Goal: Task Accomplishment & Management: Use online tool/utility

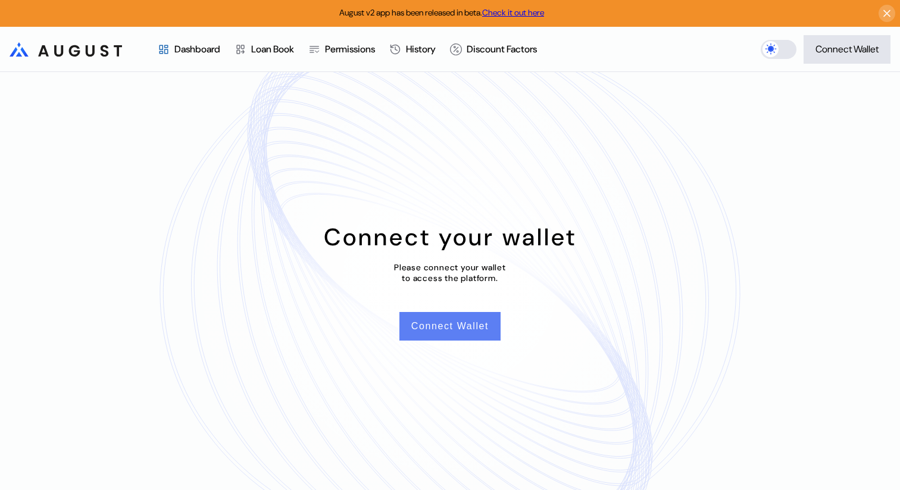
click at [443, 326] on button "Connect Wallet" at bounding box center [450, 326] width 101 height 29
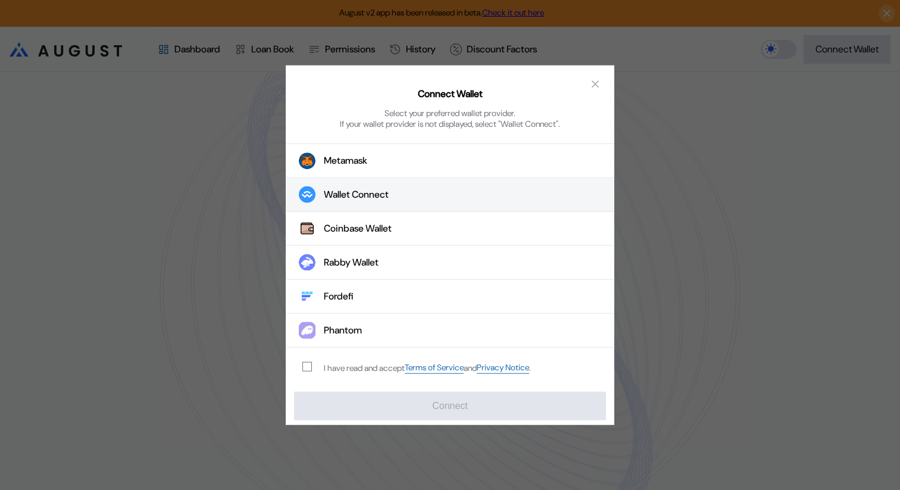
click at [413, 194] on button "Wallet Connect" at bounding box center [450, 195] width 329 height 34
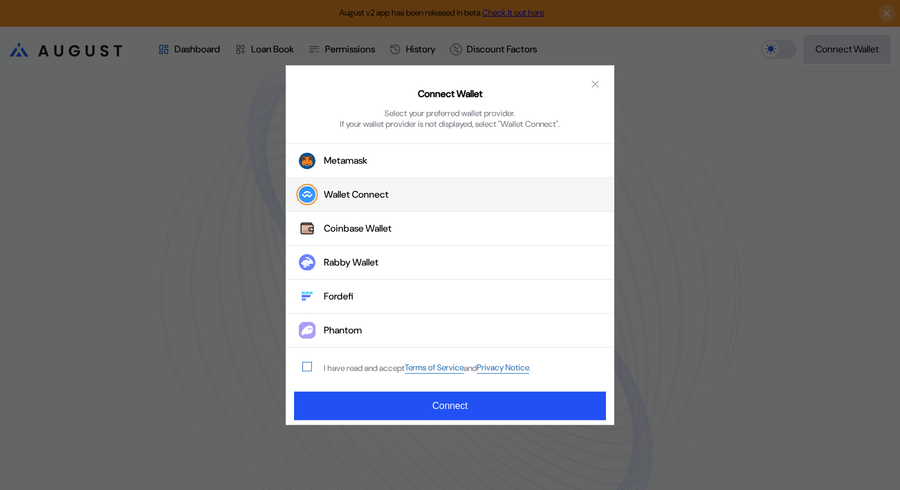
click at [309, 367] on span "modal" at bounding box center [307, 367] width 8 height 8
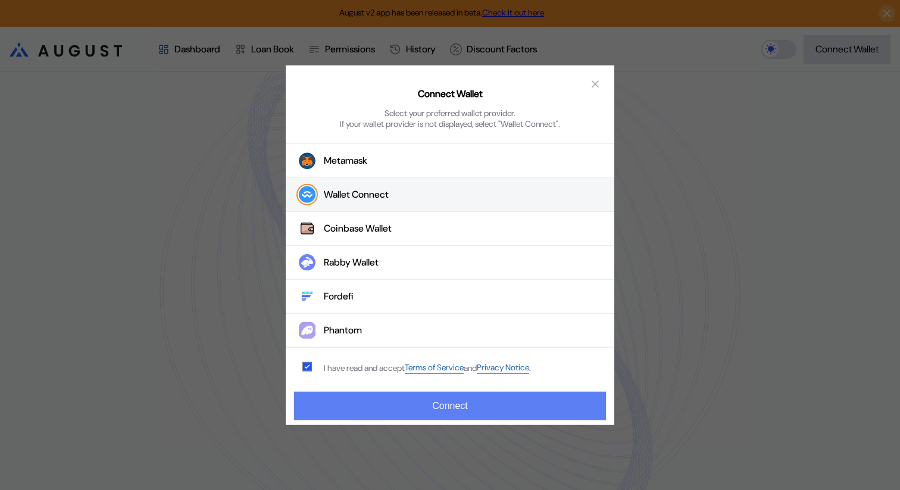
click at [371, 406] on button "Connect" at bounding box center [450, 406] width 312 height 29
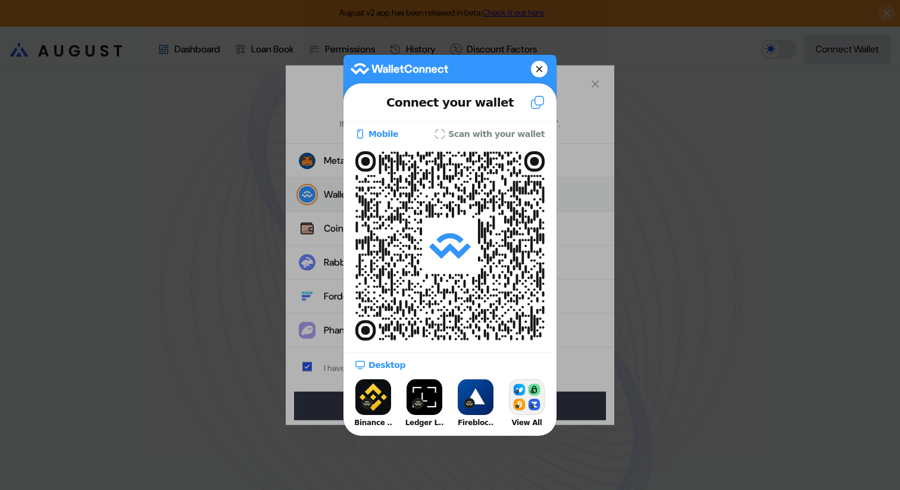
click at [535, 103] on icon at bounding box center [538, 102] width 14 height 14
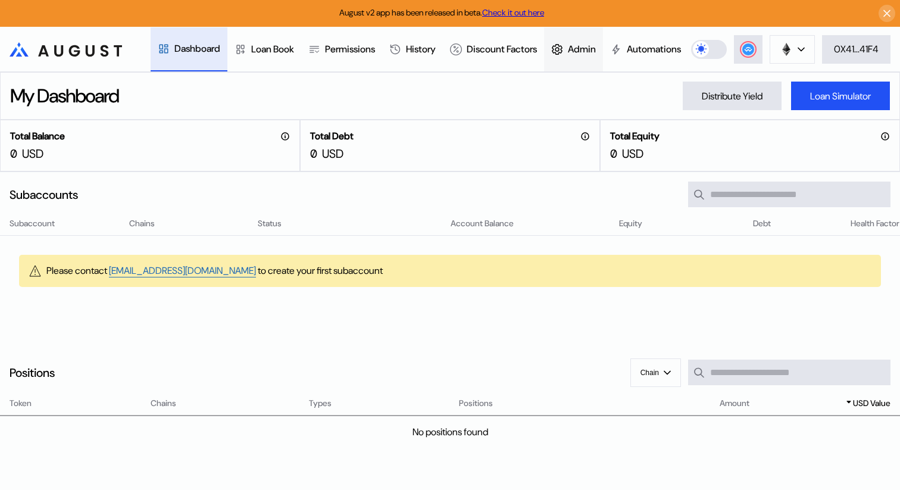
click at [601, 40] on div "Admin" at bounding box center [573, 49] width 59 height 44
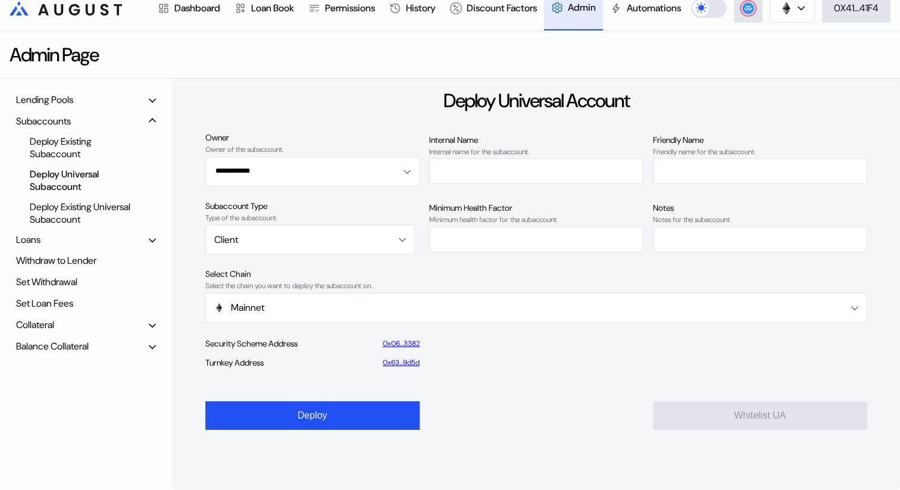
scroll to position [48, 0]
click at [124, 109] on div "Lending Pools" at bounding box center [86, 100] width 148 height 18
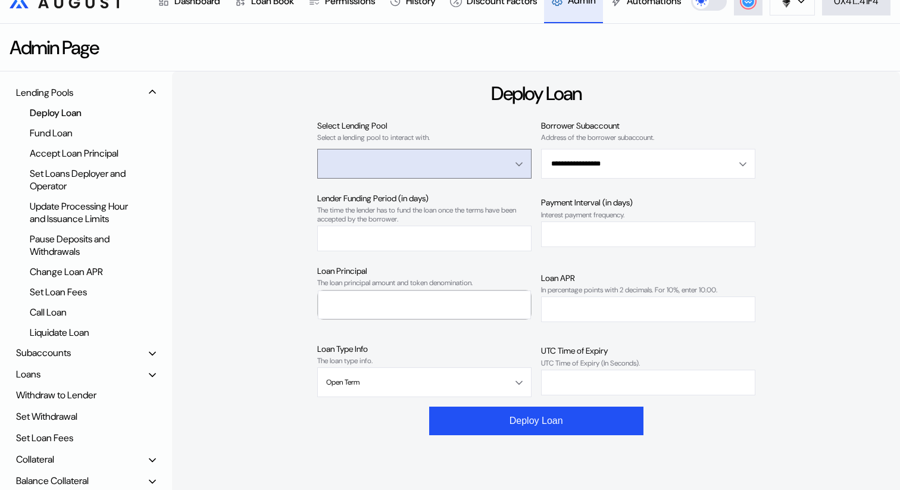
click at [422, 178] on input "Open menu" at bounding box center [417, 163] width 183 height 29
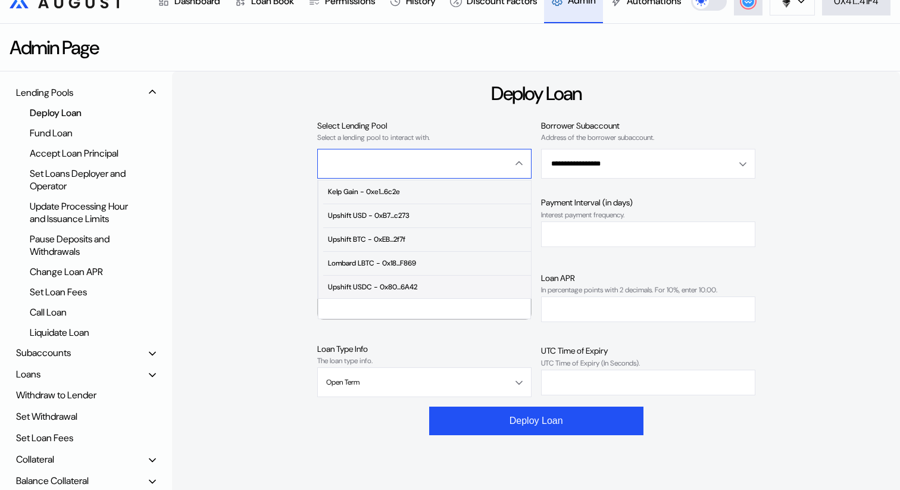
click at [400, 291] on div "Upshift USDC - 0x80...6A42" at bounding box center [372, 287] width 89 height 8
type input "**********"
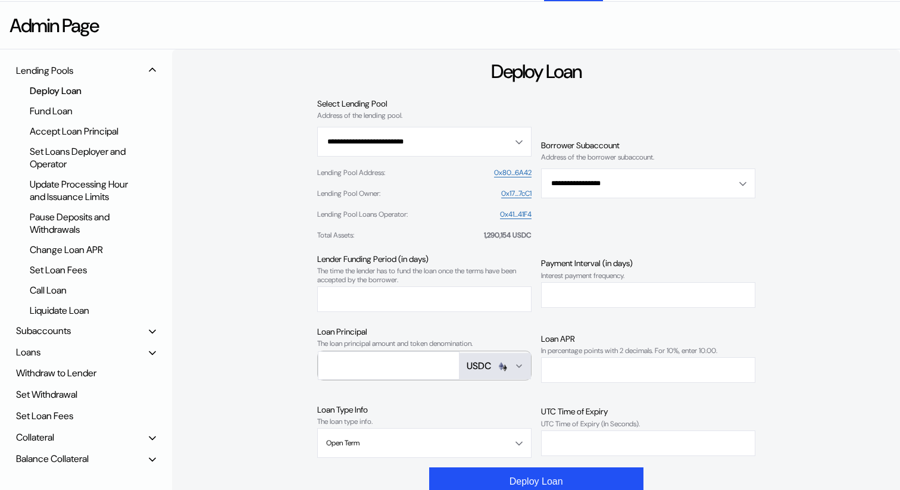
scroll to position [74, 0]
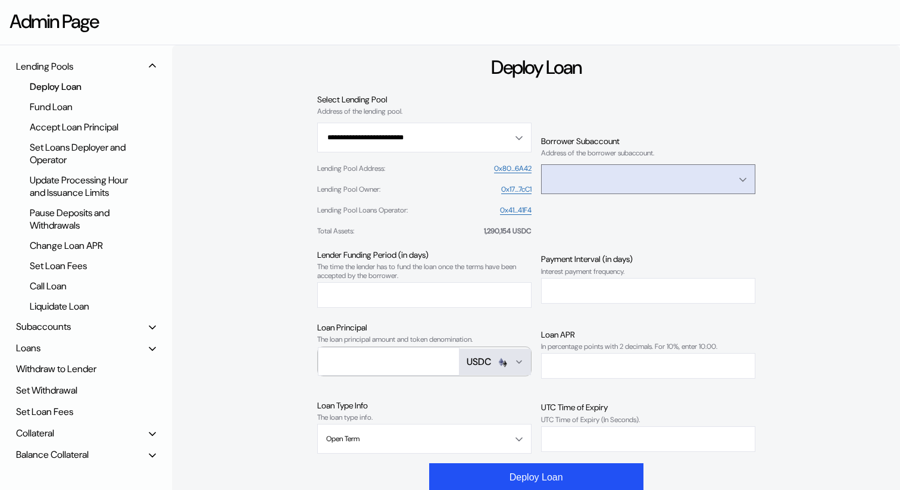
click at [620, 194] on input "Open menu" at bounding box center [641, 179] width 183 height 29
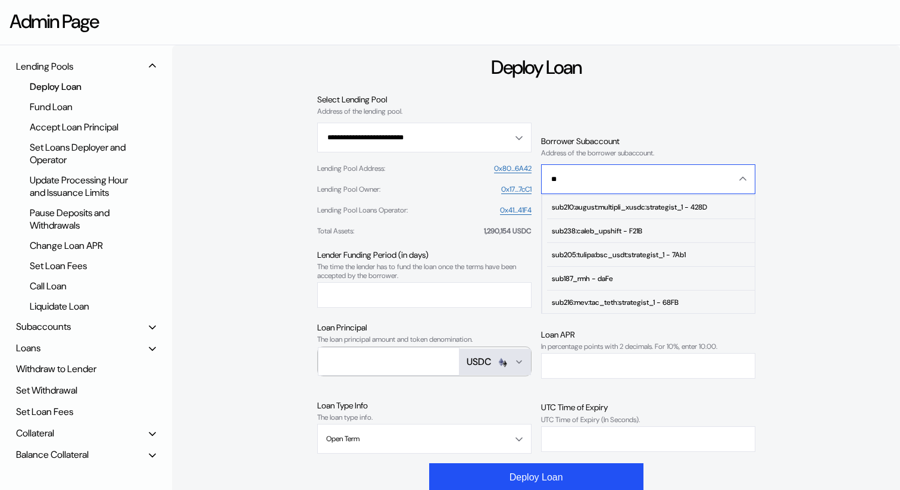
type input "*"
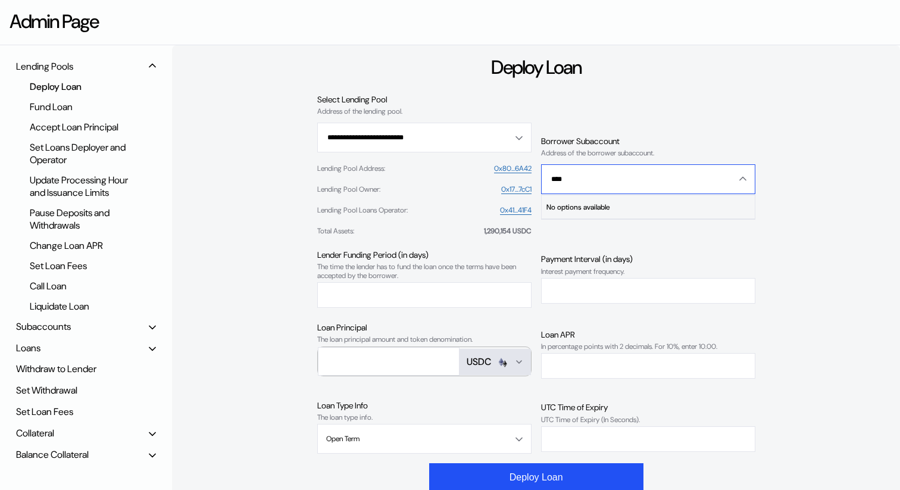
scroll to position [0, 0]
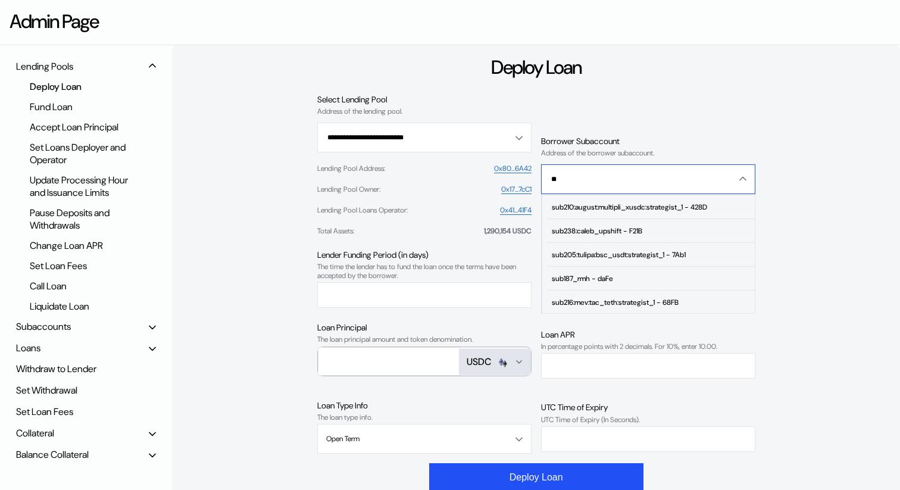
type input "*"
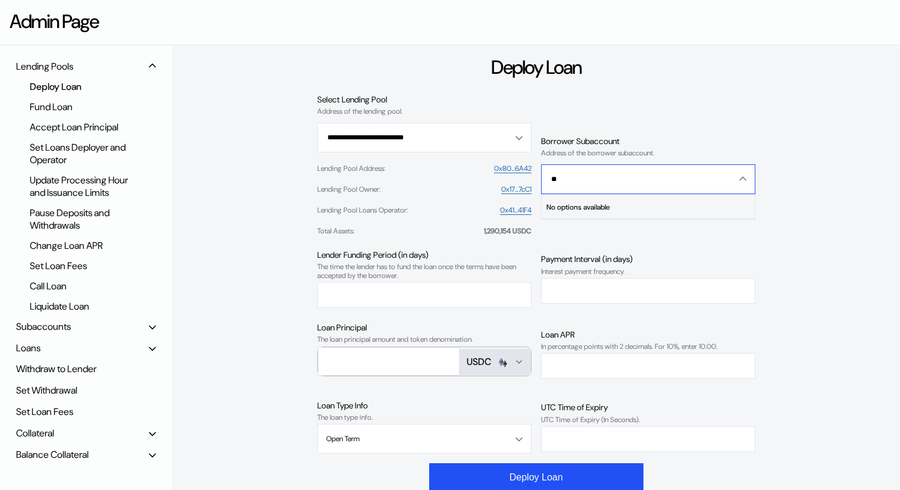
type input "*"
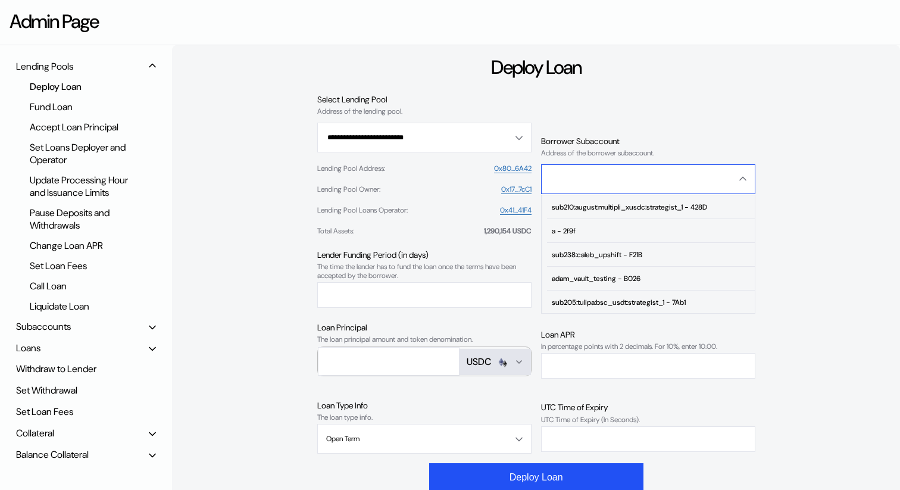
type input "**********"
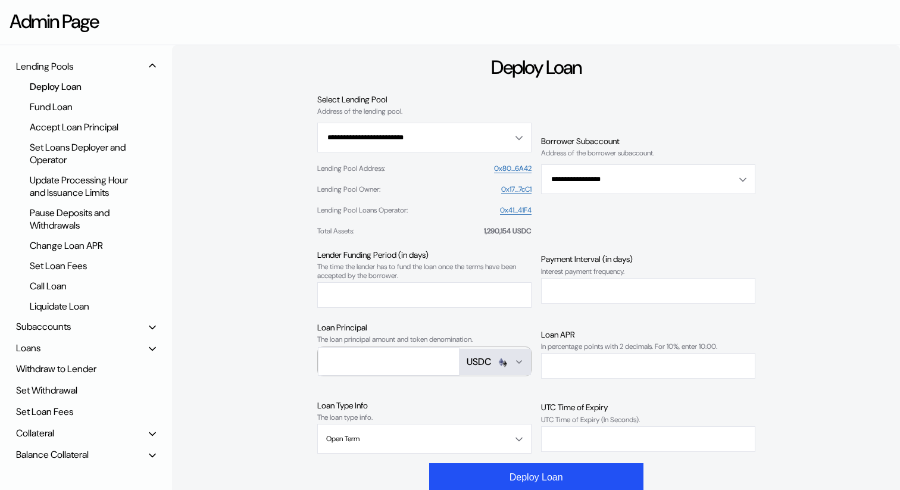
click at [652, 134] on div "**********" at bounding box center [536, 164] width 438 height 141
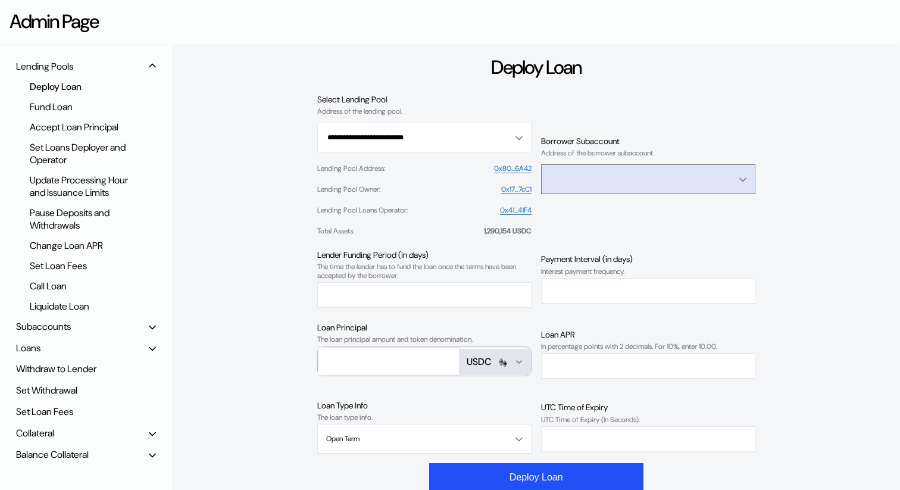
click at [629, 194] on input "Open menu" at bounding box center [641, 179] width 183 height 29
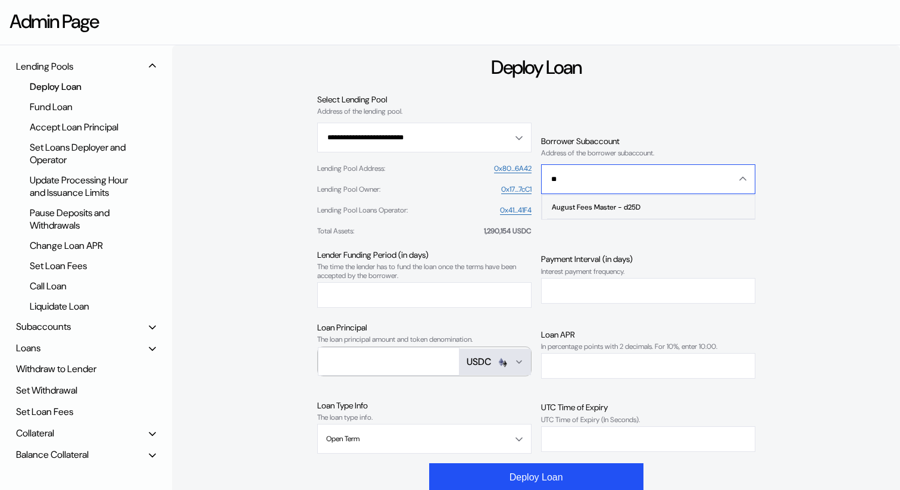
type input "*"
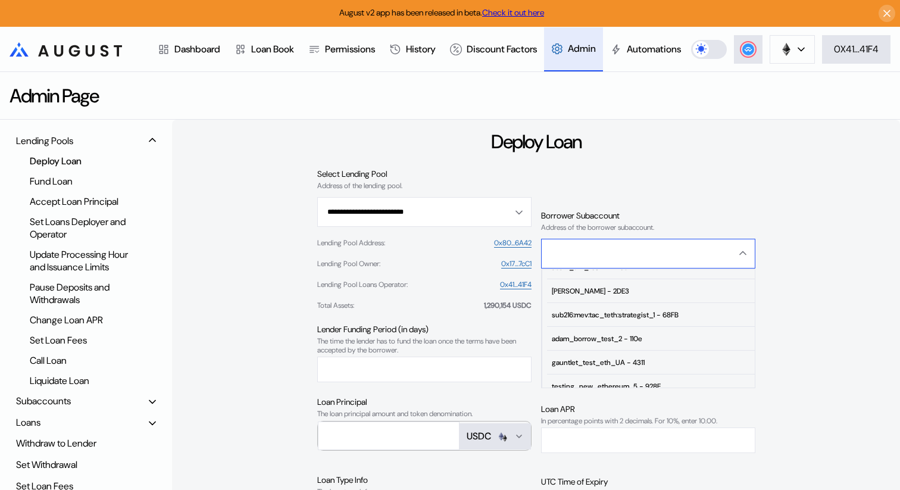
scroll to position [285, 0]
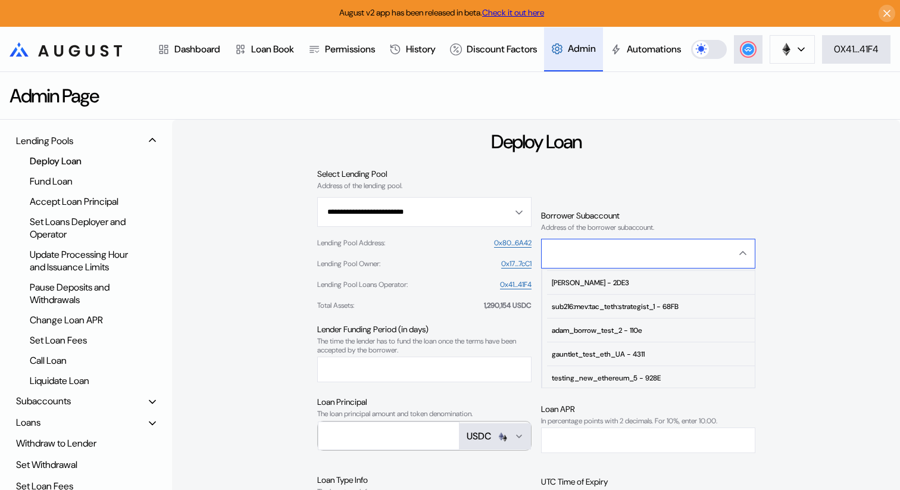
type input "**********"
click at [634, 197] on div "**********" at bounding box center [536, 239] width 438 height 141
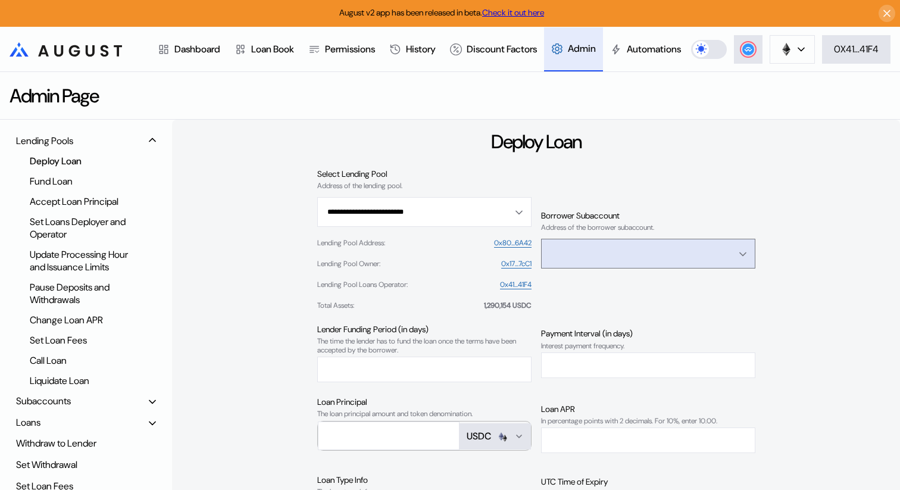
click at [614, 268] on input "Open menu" at bounding box center [641, 253] width 183 height 29
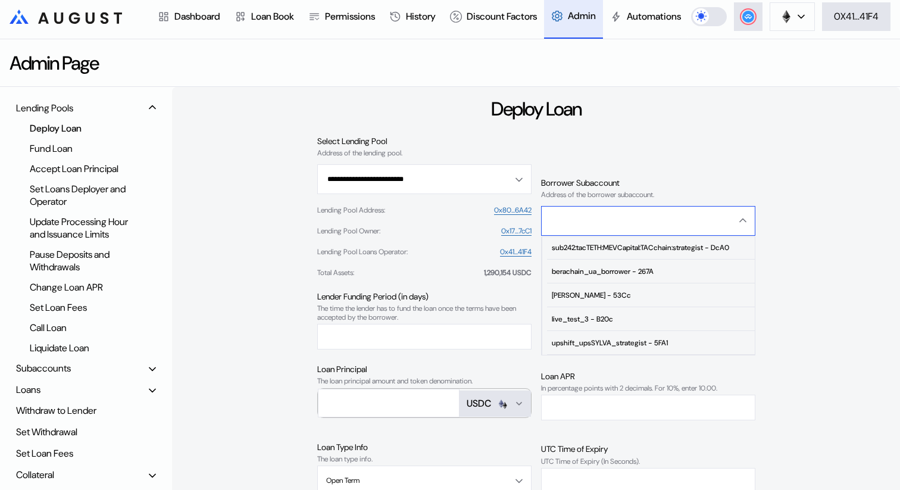
scroll to position [52, 0]
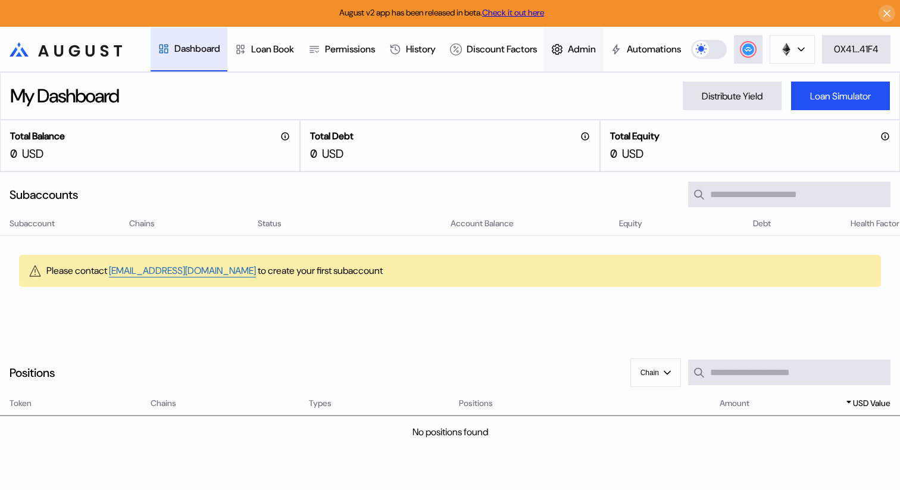
click at [596, 52] on div "Admin" at bounding box center [582, 49] width 28 height 13
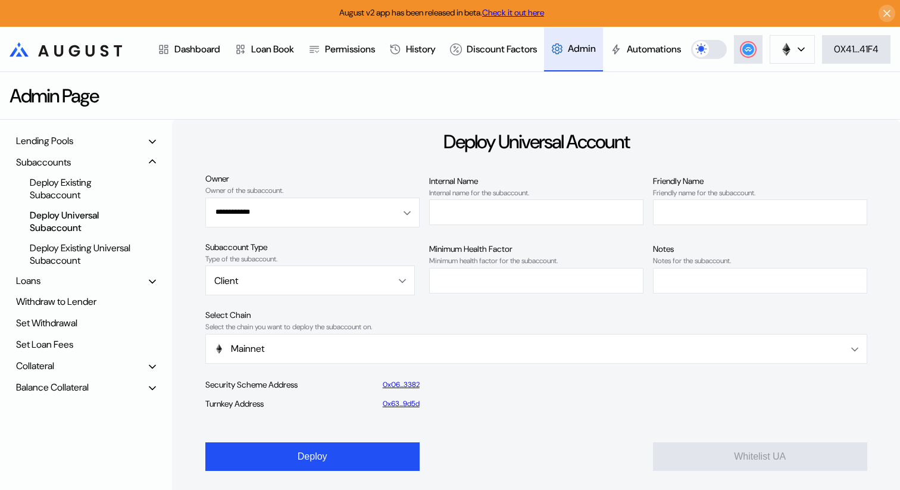
click at [73, 290] on div "Loans" at bounding box center [86, 281] width 148 height 18
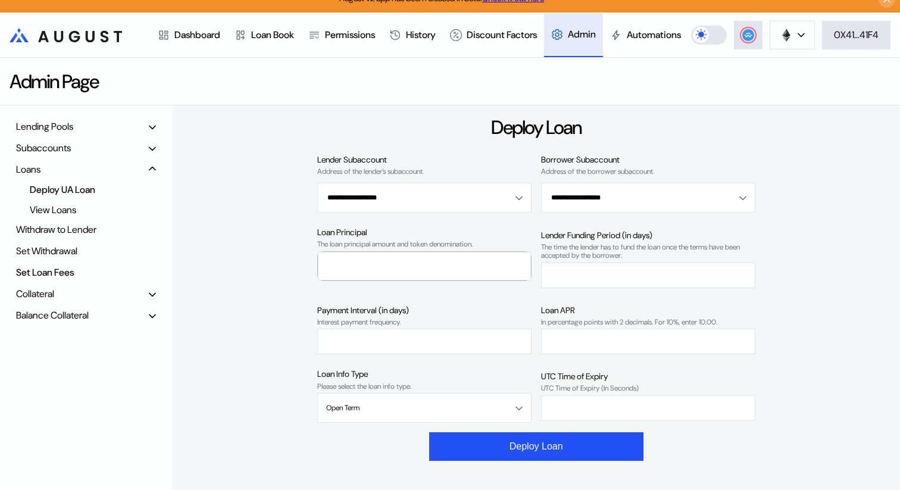
scroll to position [21, 0]
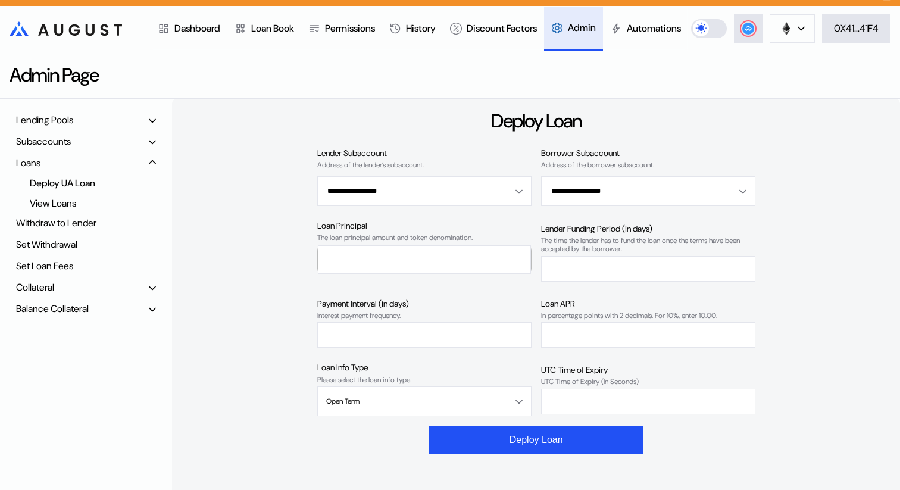
click at [77, 129] on div "Lending Pools" at bounding box center [86, 120] width 148 height 18
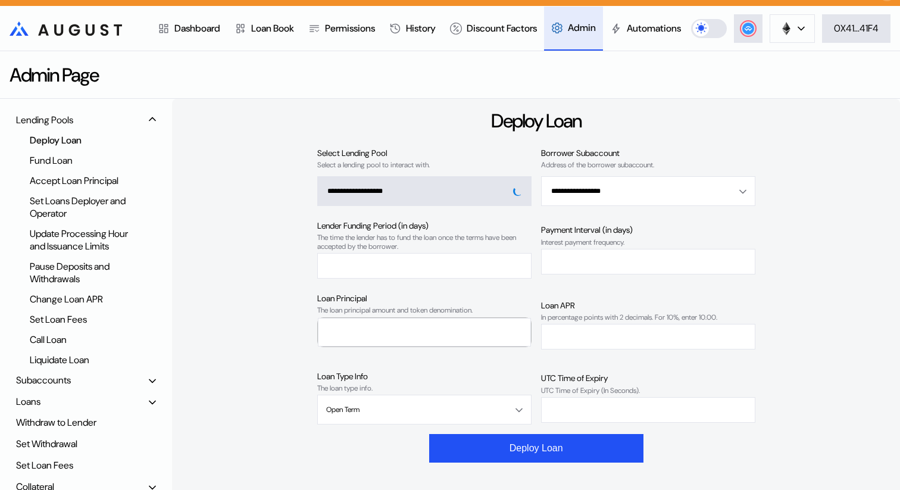
click at [73, 148] on div "Deploy Loan" at bounding box center [82, 140] width 116 height 16
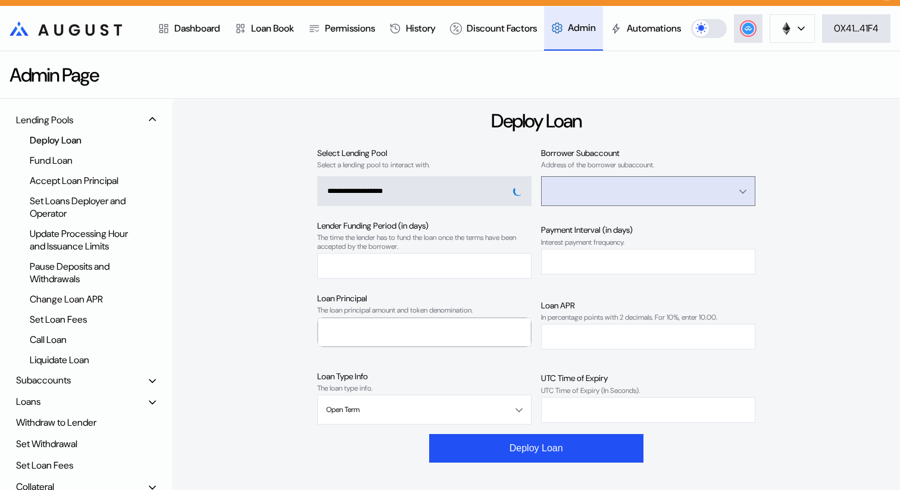
click at [665, 205] on input "Open menu" at bounding box center [641, 191] width 183 height 29
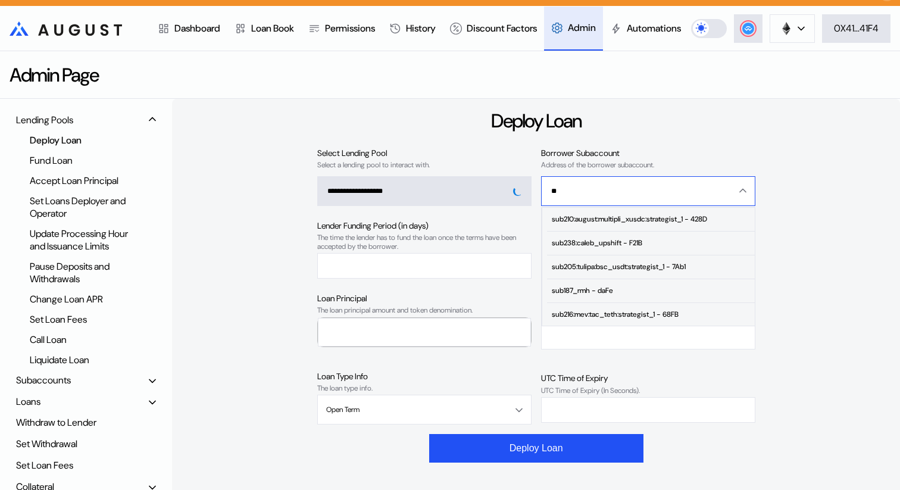
type input "*"
